Goal: Navigation & Orientation: Find specific page/section

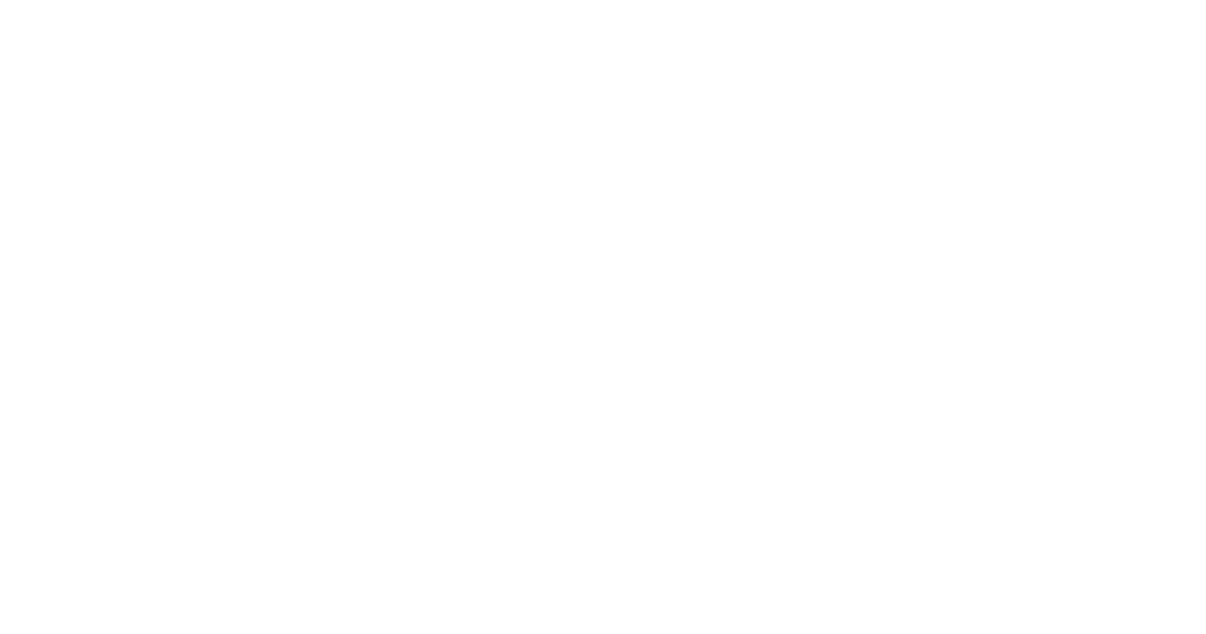
scroll to position [903, 0]
